Goal: Information Seeking & Learning: Find specific fact

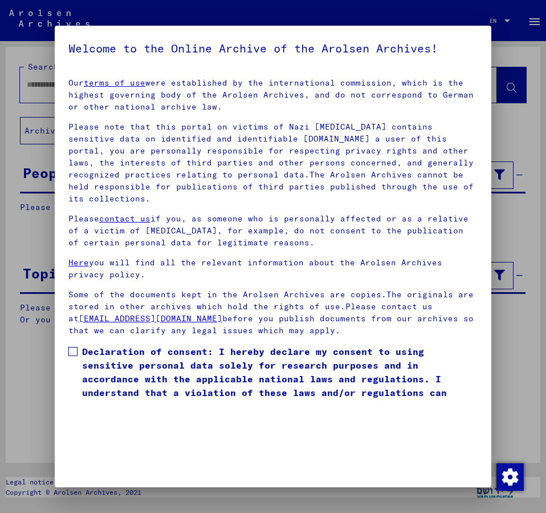
scroll to position [32, 0]
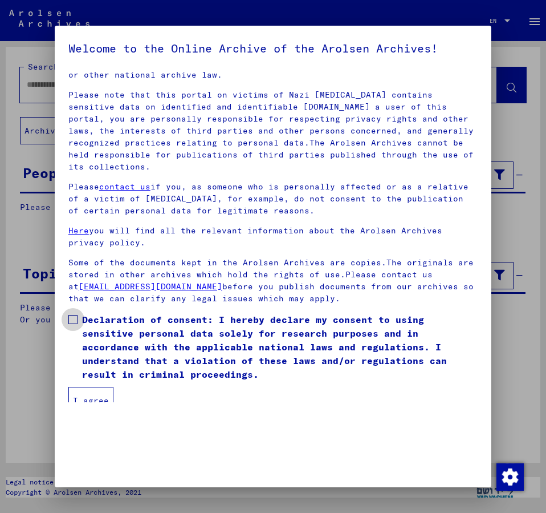
click at [73, 315] on span at bounding box center [72, 319] width 9 height 9
click at [93, 388] on button "I agree" at bounding box center [90, 400] width 45 height 27
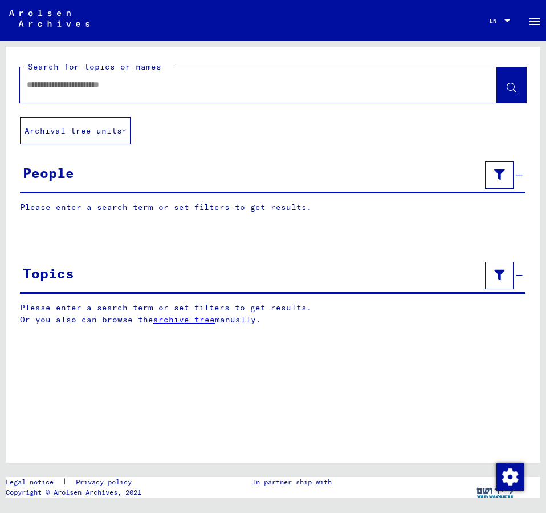
click at [58, 84] on input "text" at bounding box center [248, 85] width 443 height 12
type input "**********"
click at [513, 88] on icon at bounding box center [512, 88] width 10 height 10
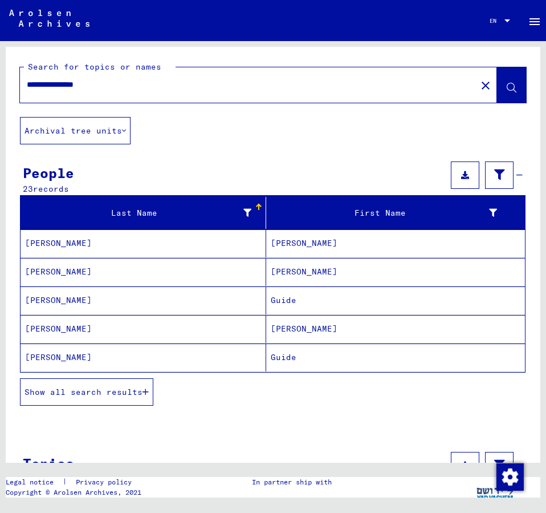
click at [290, 323] on mat-cell "[PERSON_NAME]" at bounding box center [395, 329] width 259 height 28
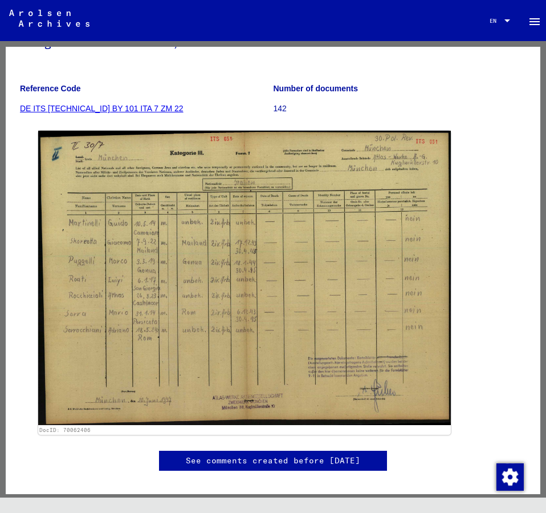
scroll to position [123, 0]
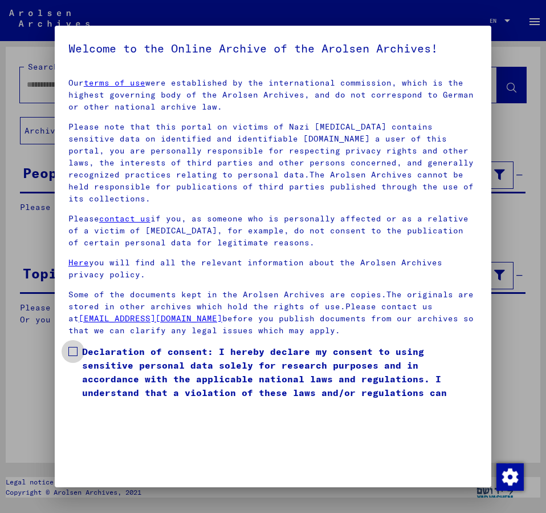
click at [76, 347] on span at bounding box center [72, 351] width 9 height 9
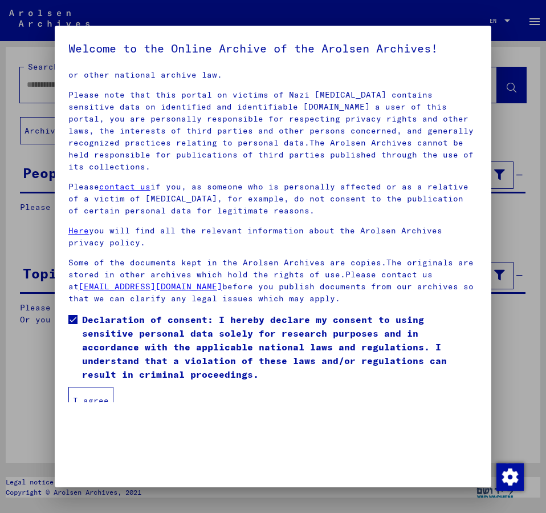
click at [92, 387] on button "I agree" at bounding box center [90, 400] width 45 height 27
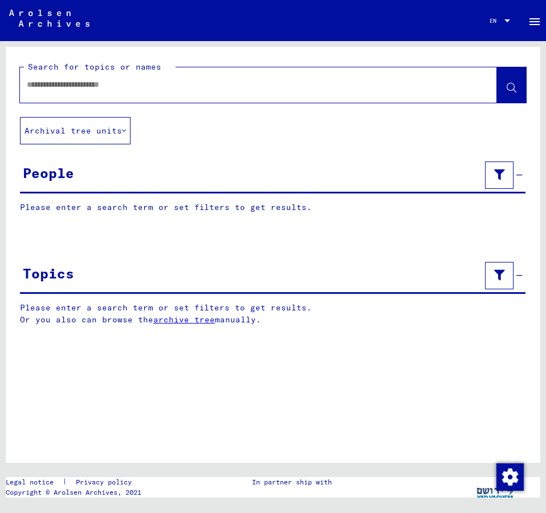
click at [75, 78] on div at bounding box center [245, 85] width 450 height 26
click at [59, 85] on input "text" at bounding box center [248, 85] width 443 height 12
type input "**********"
click at [514, 84] on icon at bounding box center [512, 88] width 10 height 10
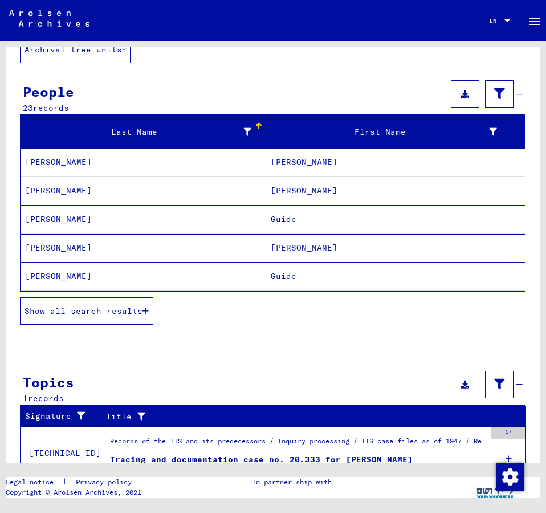
scroll to position [123, 0]
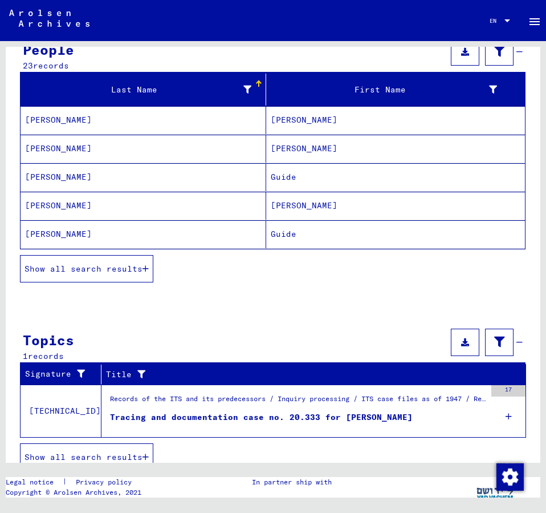
click at [287, 203] on mat-cell "[PERSON_NAME]" at bounding box center [395, 206] width 259 height 28
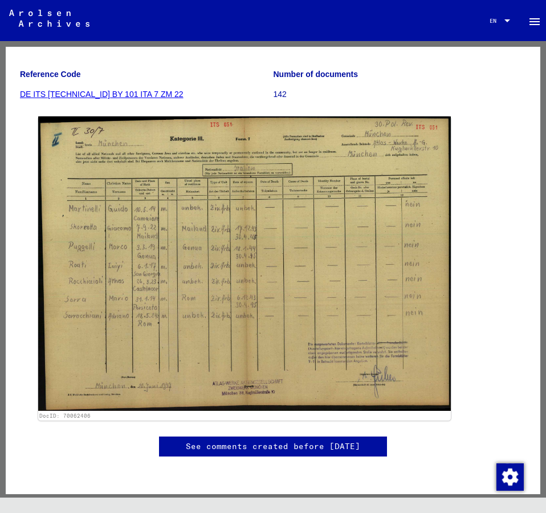
scroll to position [185, 0]
